Goal: Task Accomplishment & Management: Use online tool/utility

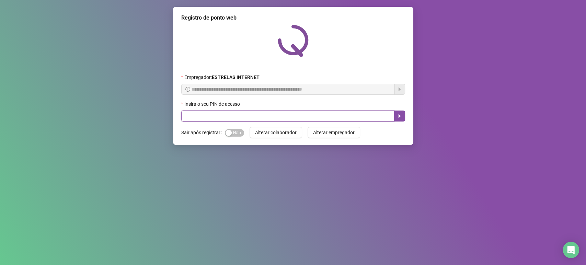
click at [205, 114] on input "text" at bounding box center [287, 116] width 213 height 11
type input "*****"
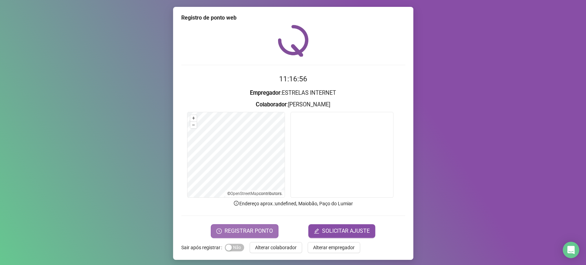
click at [245, 238] on button "REGISTRAR PONTO" at bounding box center [245, 231] width 68 height 14
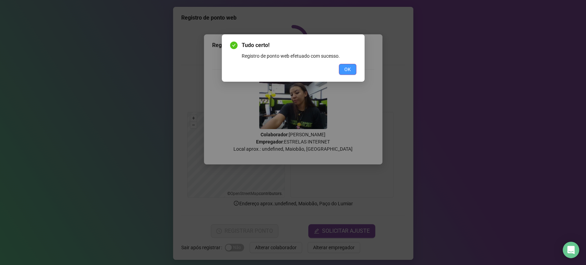
click at [343, 71] on button "OK" at bounding box center [348, 69] width 18 height 11
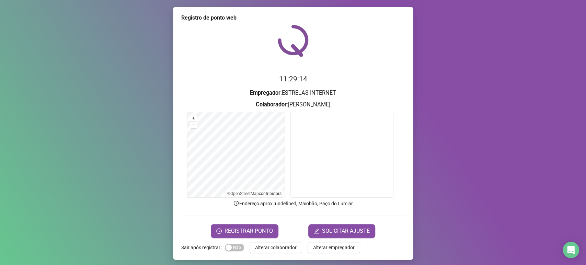
click at [257, 238] on div "Registro de ponto web 11:29:14 Empregador : ESTRELAS INTERNET Colaborador : [PE…" at bounding box center [293, 133] width 240 height 253
click at [257, 234] on span "REGISTRAR PONTO" at bounding box center [249, 231] width 48 height 8
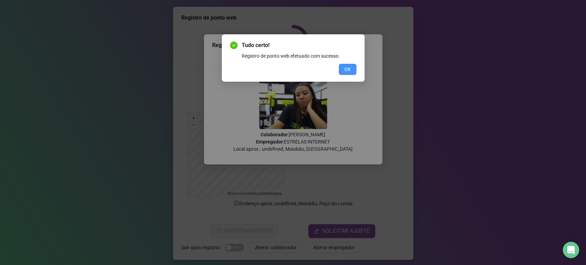
click at [352, 68] on button "OK" at bounding box center [348, 69] width 18 height 11
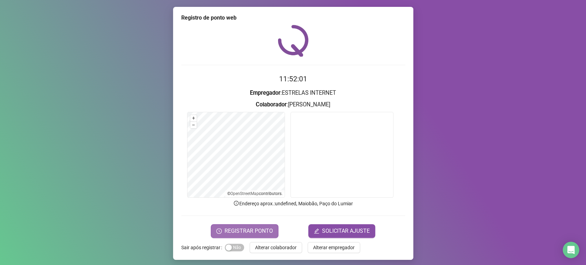
click at [248, 227] on span "REGISTRAR PONTO" at bounding box center [249, 231] width 48 height 8
